Goal: Transaction & Acquisition: Purchase product/service

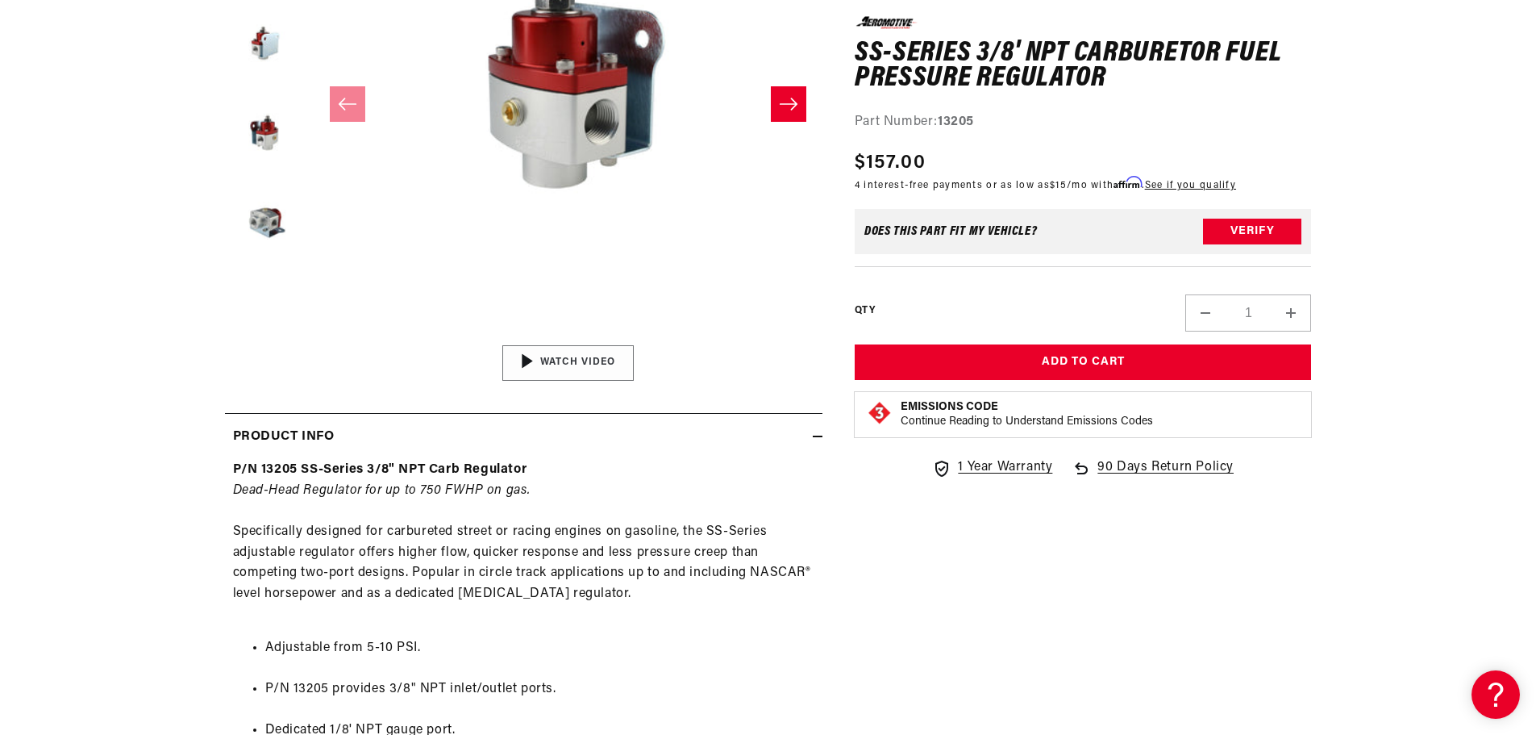
scroll to position [403, 0]
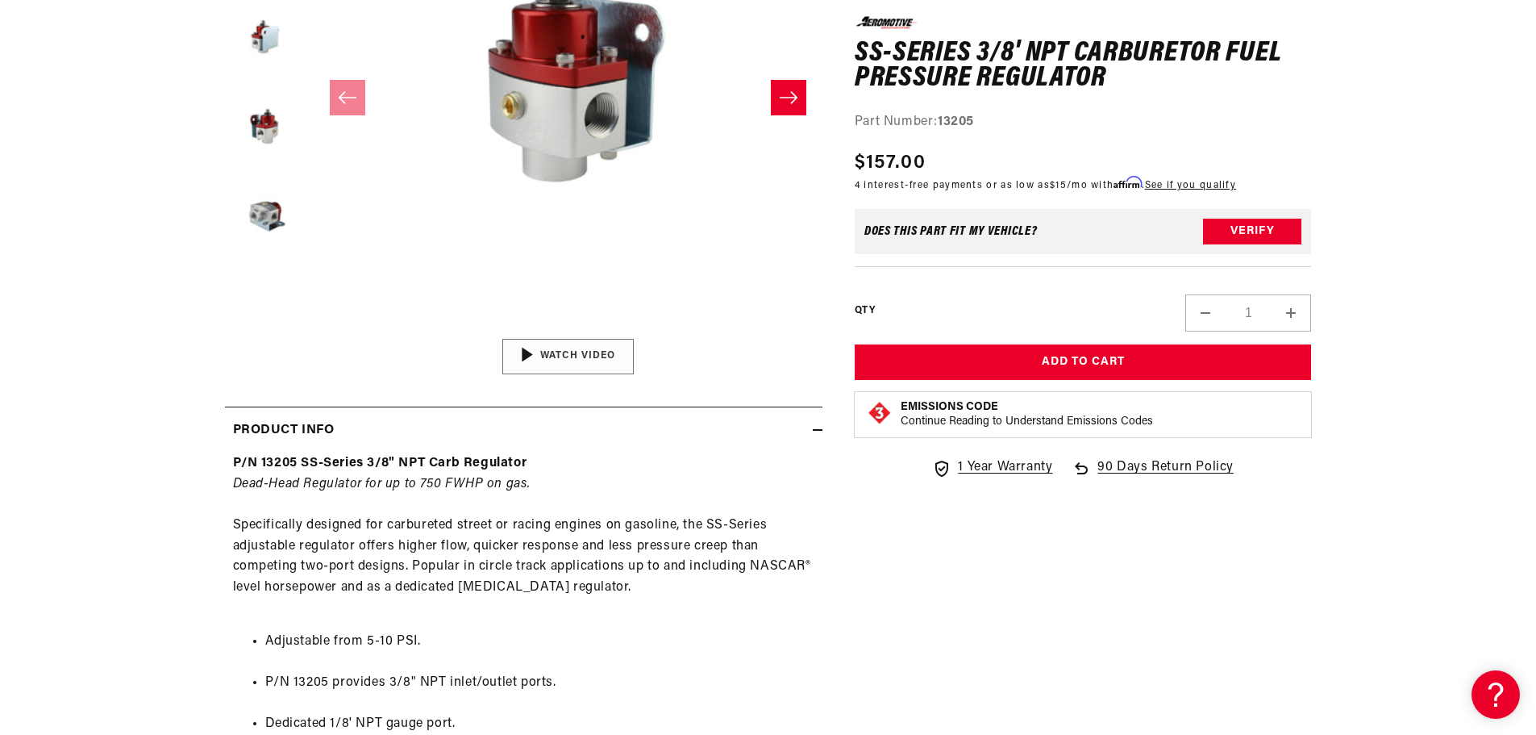
click at [579, 349] on img "Gallery Viewer" at bounding box center [568, 356] width 244 height 137
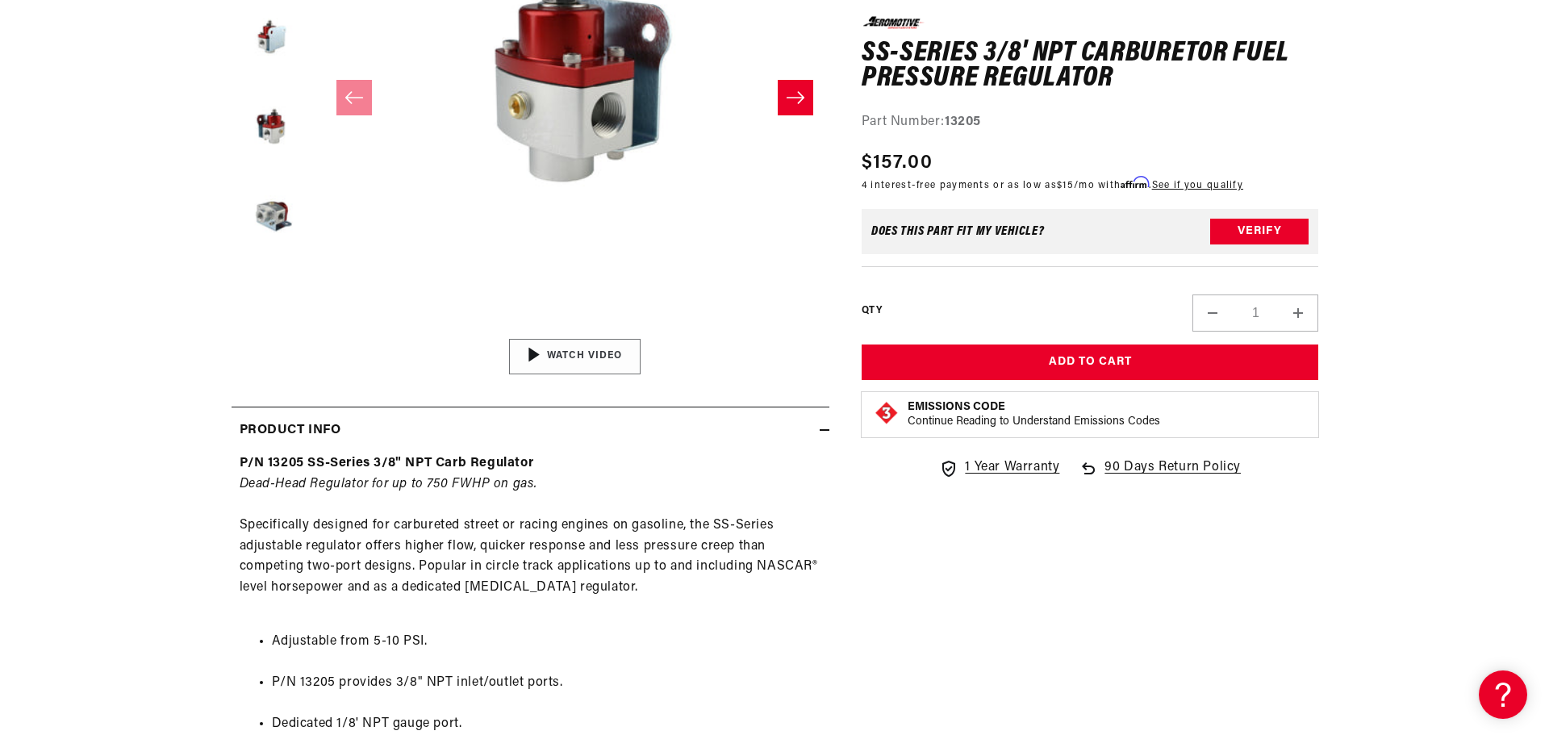
scroll to position [0, 0]
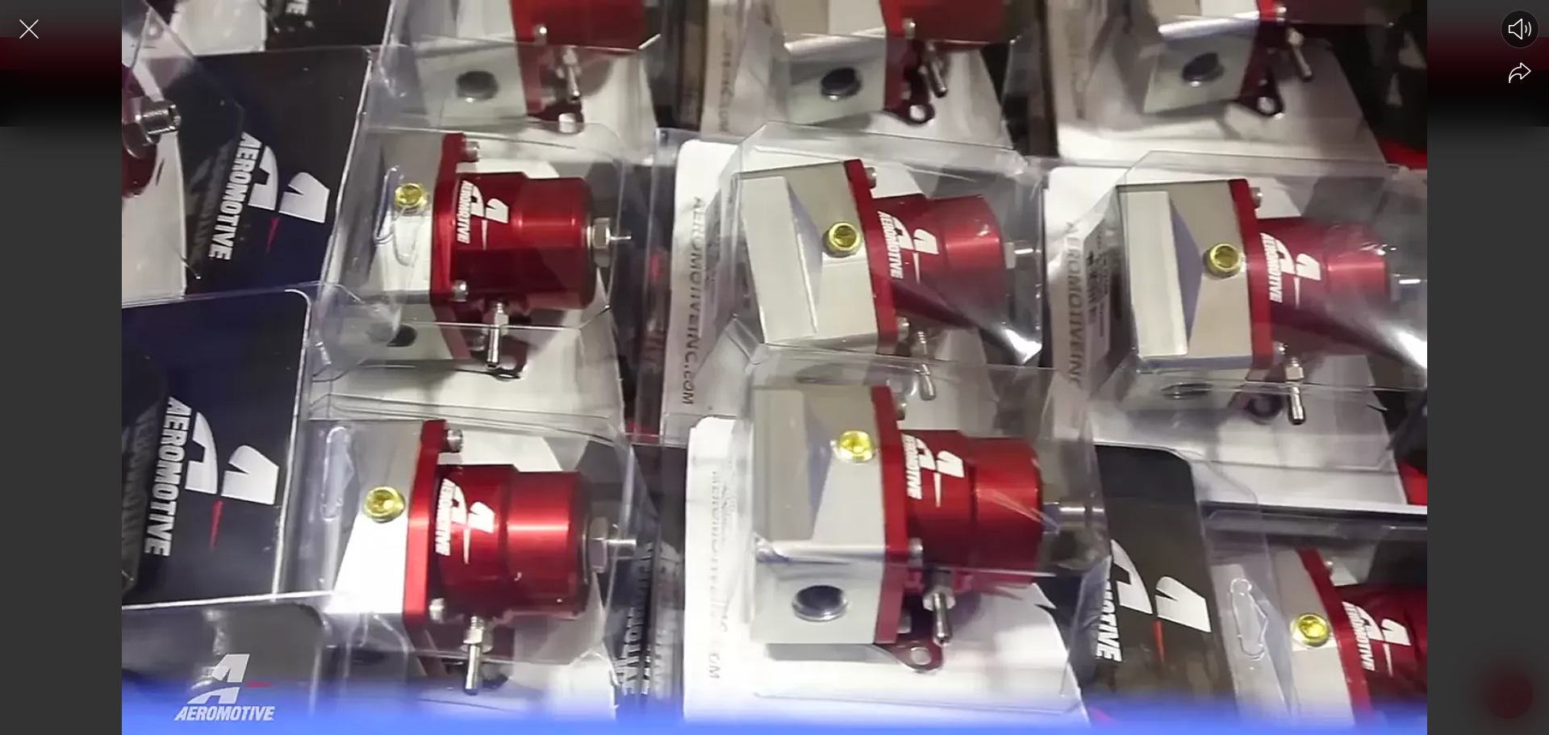
click at [1520, 30] on icon "Mute video" at bounding box center [1519, 29] width 23 height 21
click at [1520, 30] on icon "Unmute video" at bounding box center [1519, 28] width 24 height 23
click at [29, 31] on icon "Close the video player" at bounding box center [28, 28] width 35 height 35
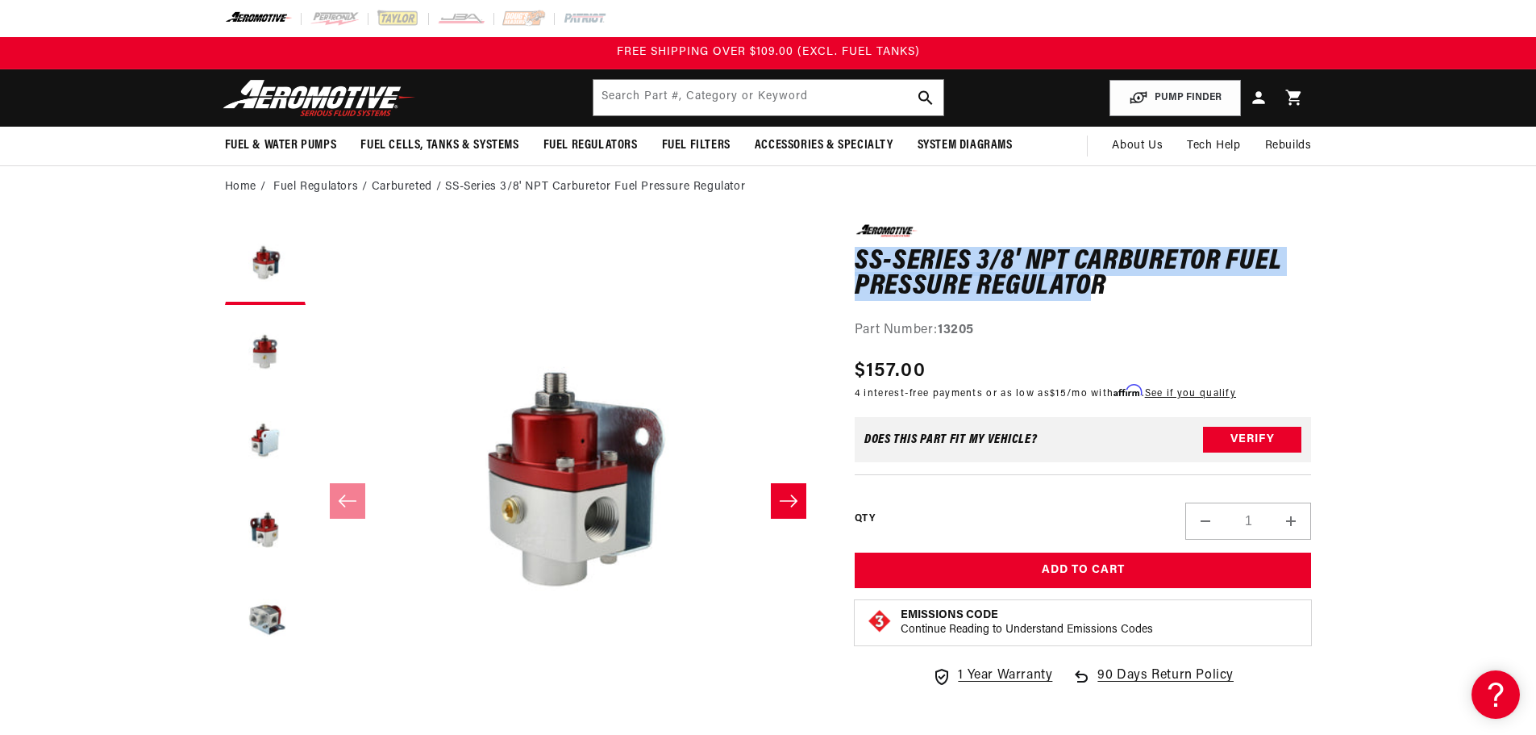
drag, startPoint x: 850, startPoint y: 249, endPoint x: 1090, endPoint y: 279, distance: 241.4
copy h1 "SS-Series 3/8' NPT Carburetor Fuel Pressure Regulato"
